Goal: Check status

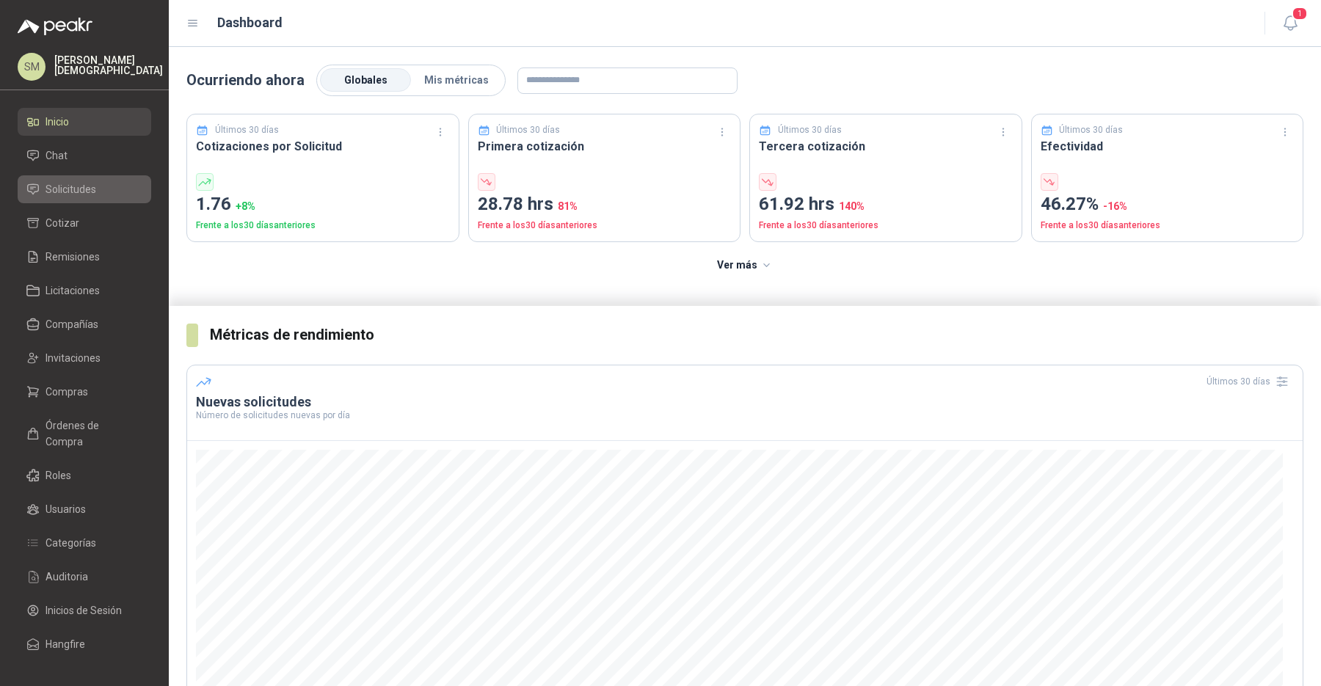
click at [67, 190] on span "Solicitudes" at bounding box center [70, 189] width 51 height 16
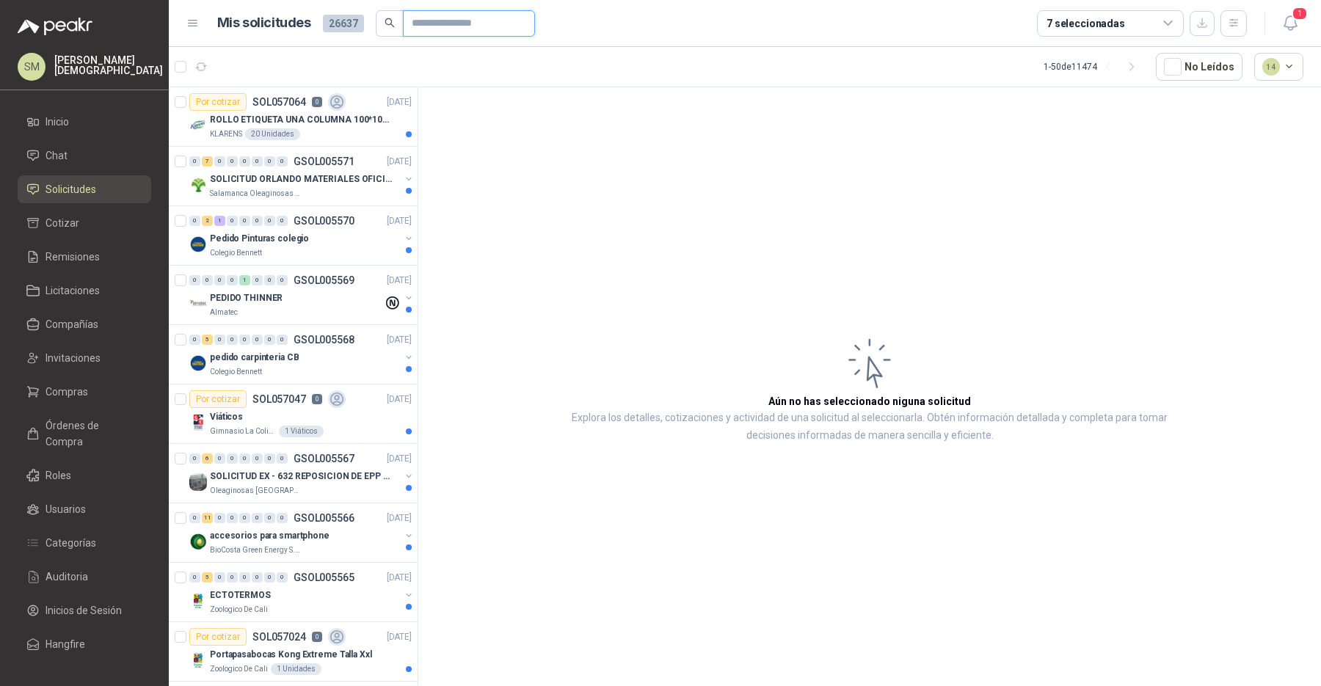
click at [420, 23] on input "text" at bounding box center [463, 23] width 103 height 25
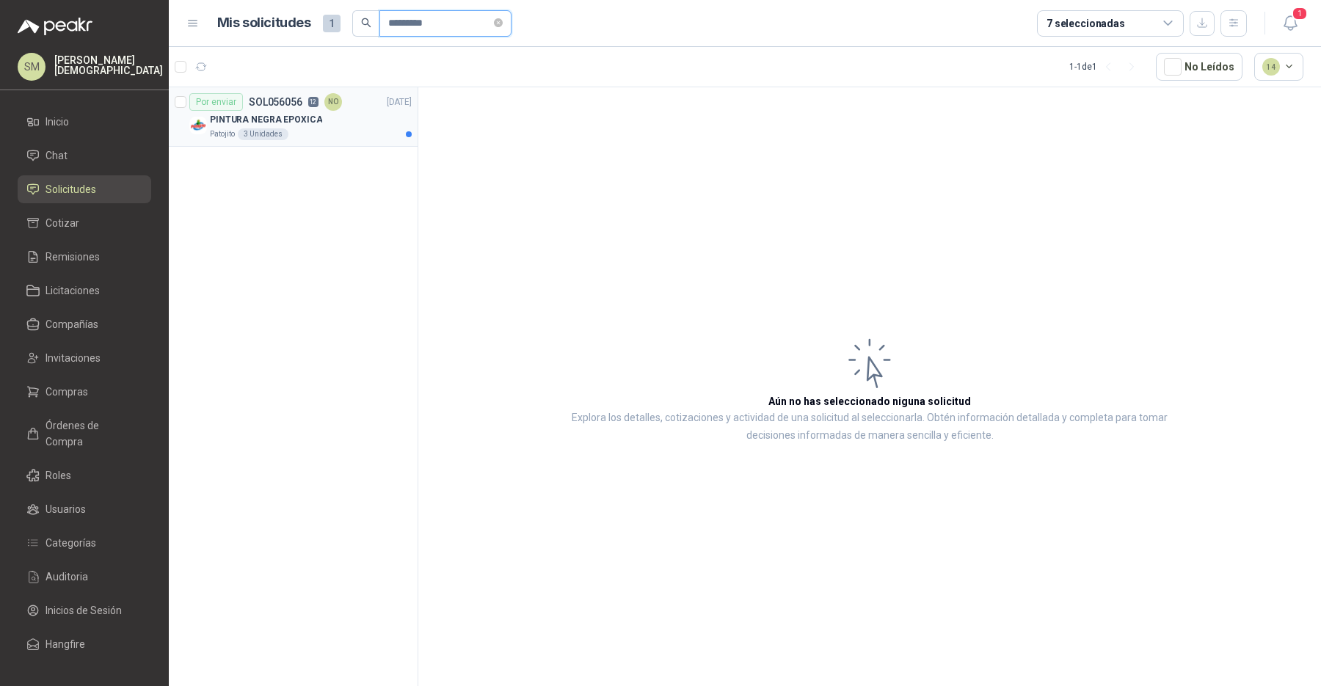
type input "*********"
click at [342, 114] on div "PINTURA NEGRA EPOXICA" at bounding box center [311, 120] width 202 height 18
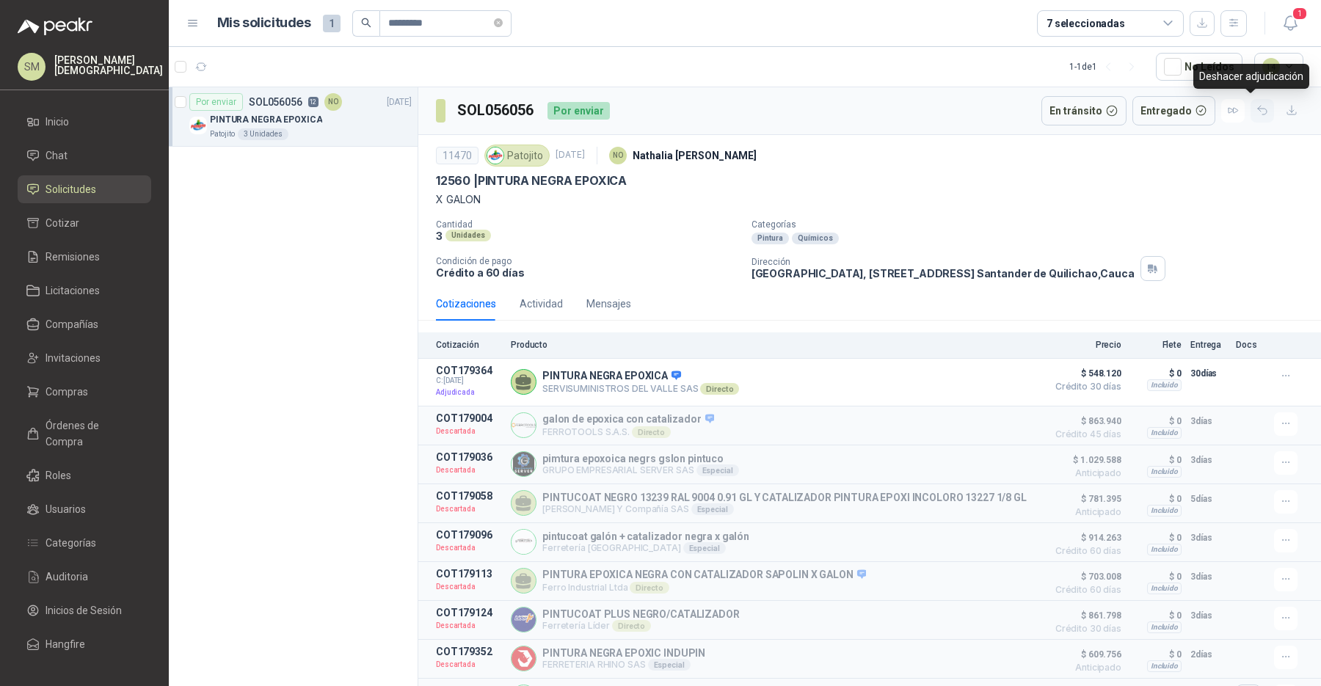
click at [1256, 106] on icon "button" at bounding box center [1262, 110] width 12 height 12
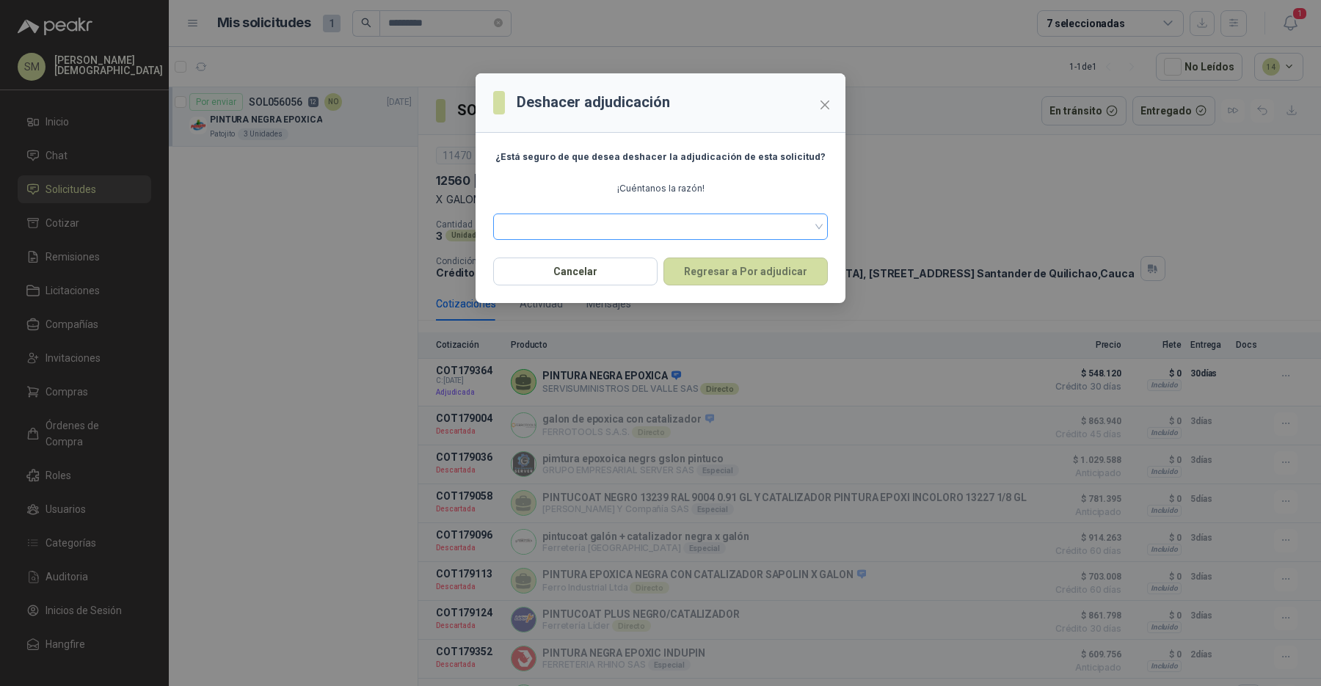
click at [701, 231] on span at bounding box center [660, 227] width 317 height 22
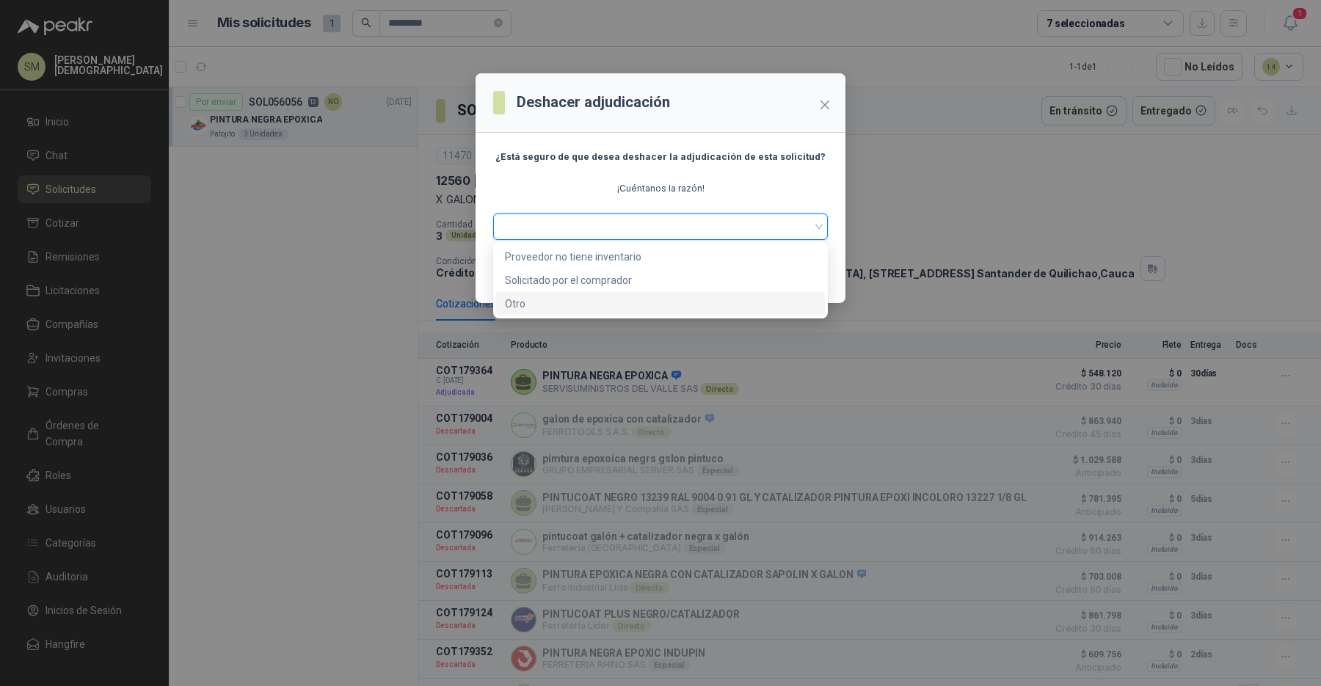
click at [624, 302] on div "Otro" at bounding box center [660, 304] width 311 height 16
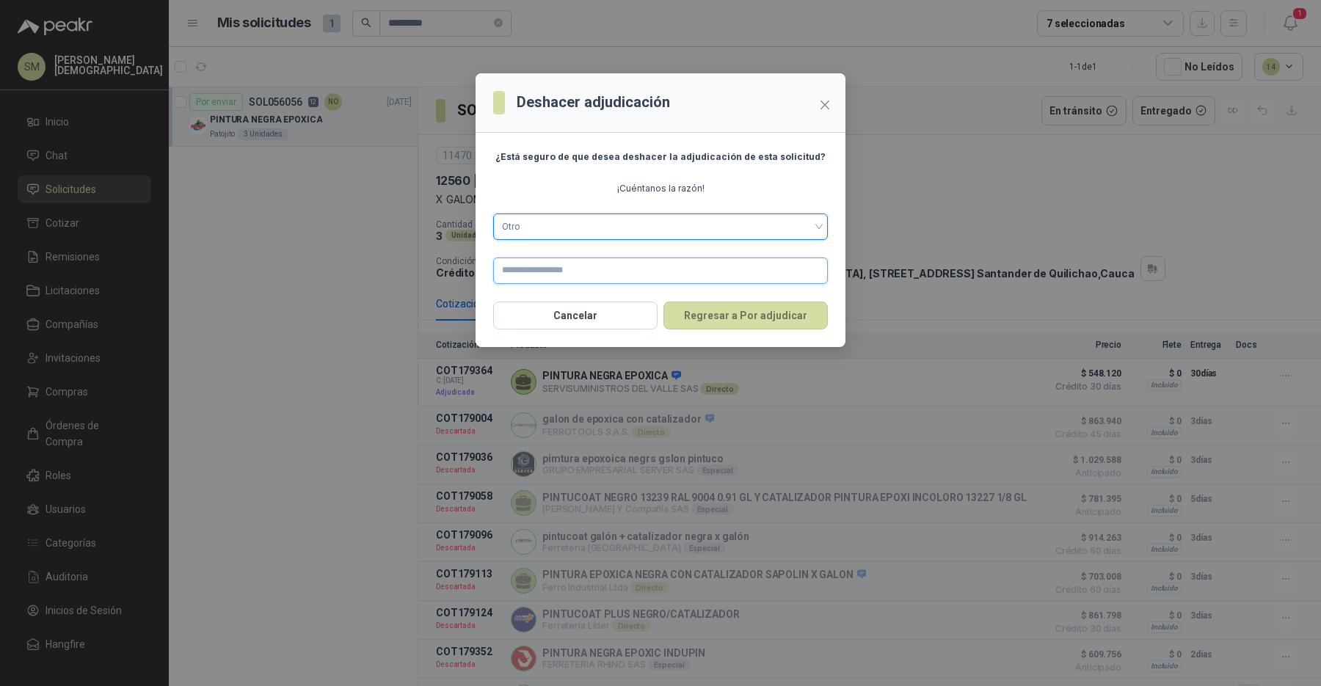
click at [591, 273] on input "text" at bounding box center [660, 271] width 335 height 26
type input "*"
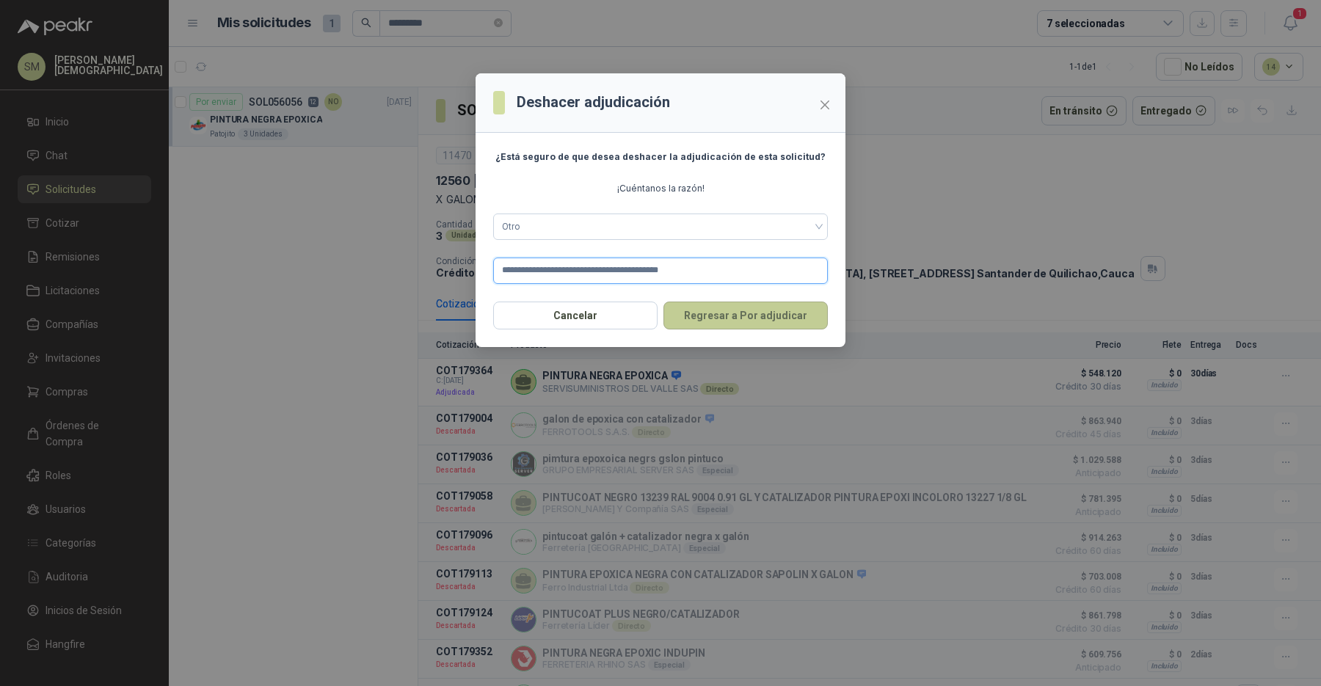
type input "**********"
click at [736, 314] on button "Regresar a Por adjudicar" at bounding box center [745, 316] width 164 height 28
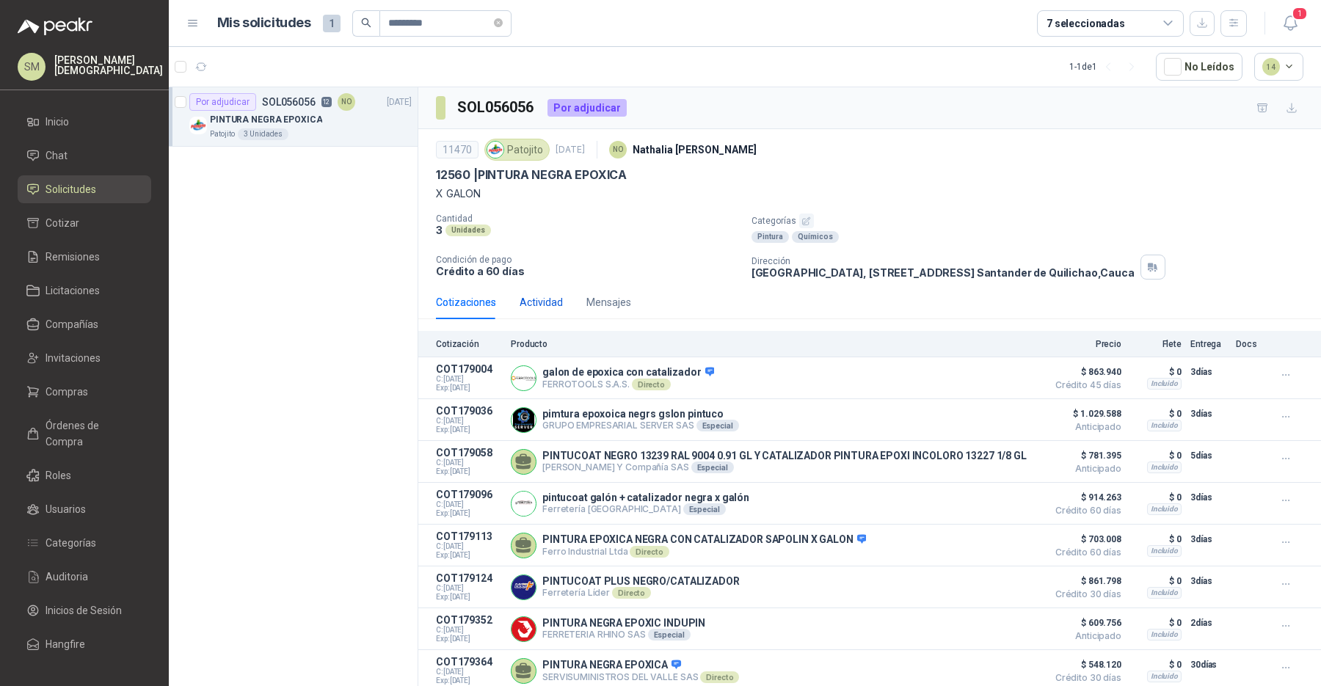
click at [542, 305] on div "Actividad" at bounding box center [541, 302] width 43 height 16
